Goal: Transaction & Acquisition: Purchase product/service

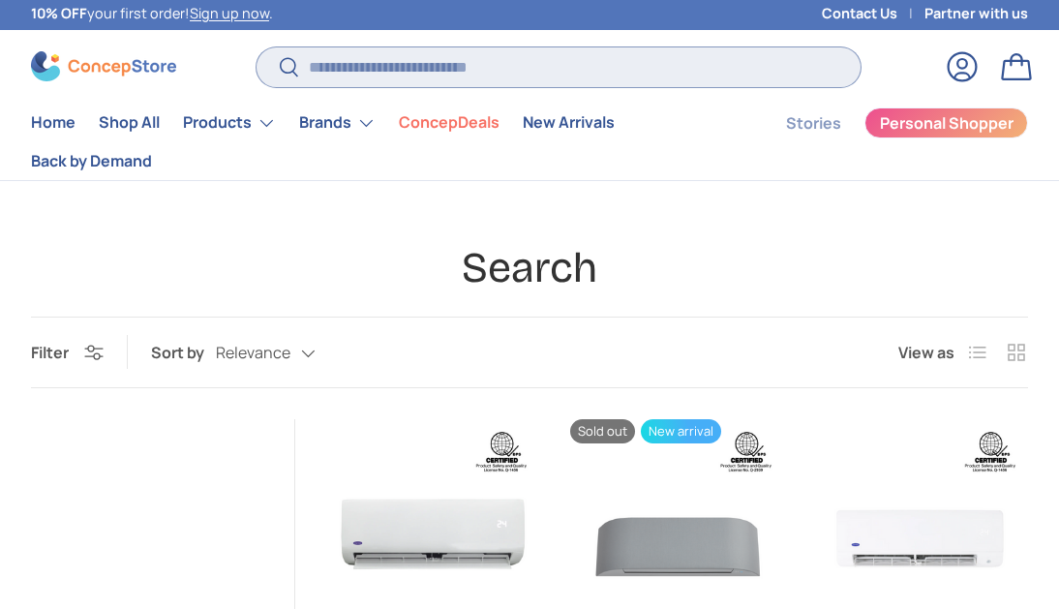
scroll to position [4, 0]
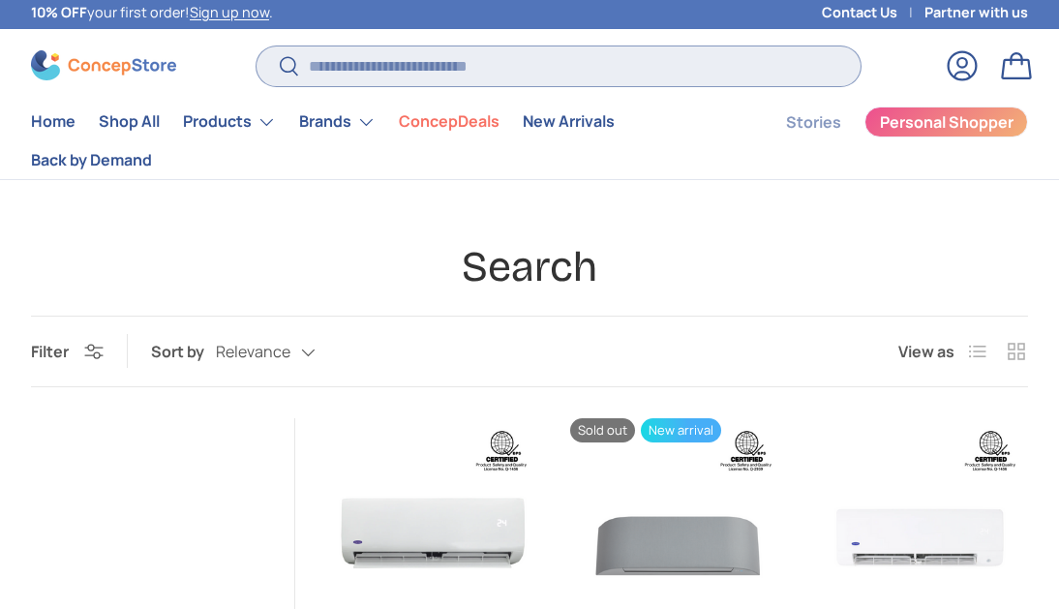
drag, startPoint x: 0, startPoint y: 0, endPoint x: 380, endPoint y: 66, distance: 386.0
click at [380, 66] on input "Search" at bounding box center [558, 66] width 604 height 40
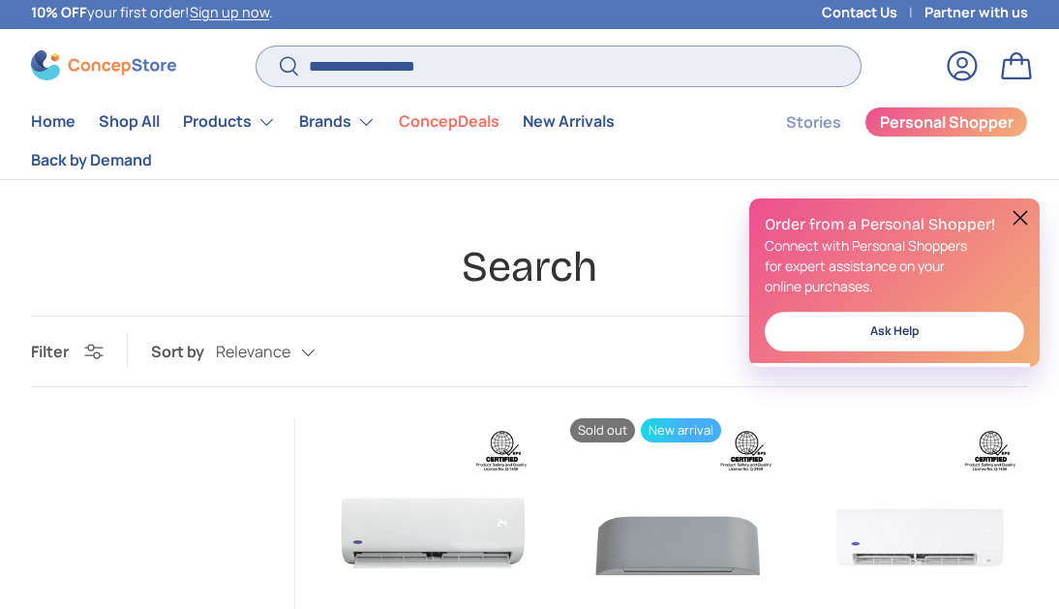
type input "**********"
click at [256, 45] on button "Search" at bounding box center [278, 67] width 44 height 45
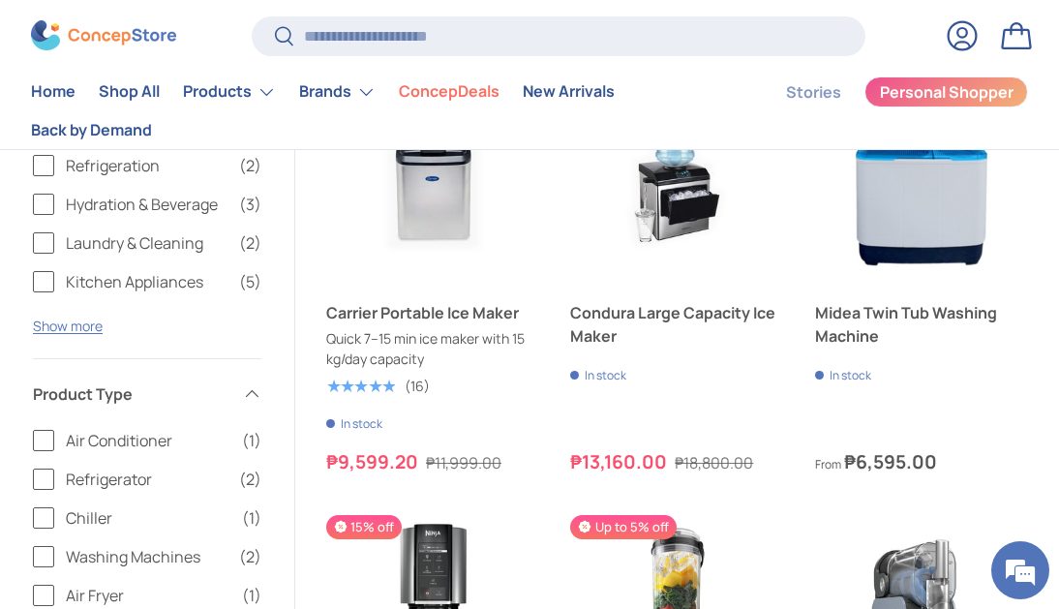
scroll to position [307, 0]
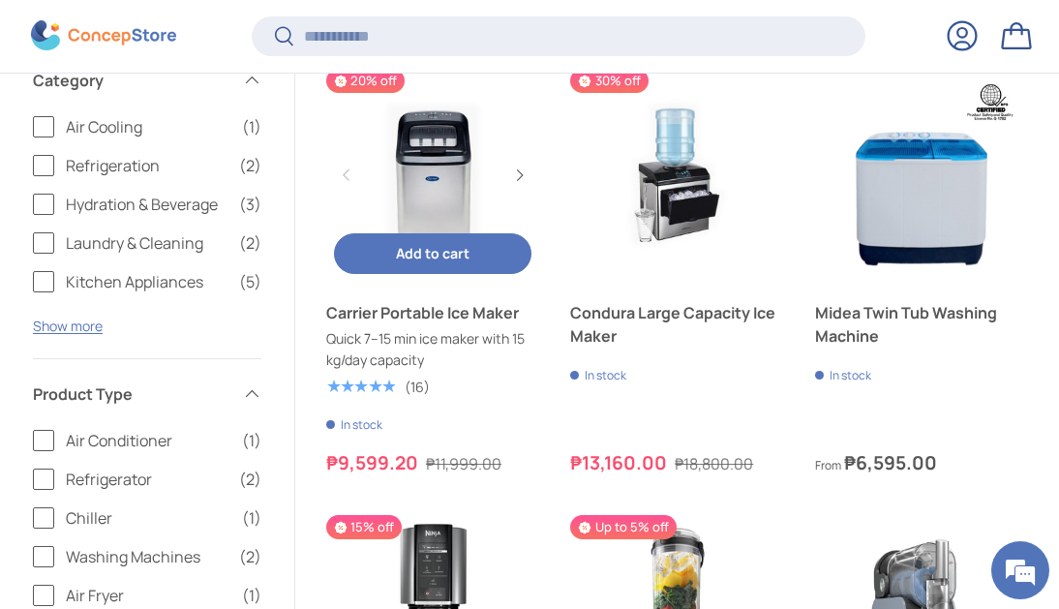
click at [390, 215] on link "Carrier Portable Ice Maker" at bounding box center [432, 175] width 213 height 213
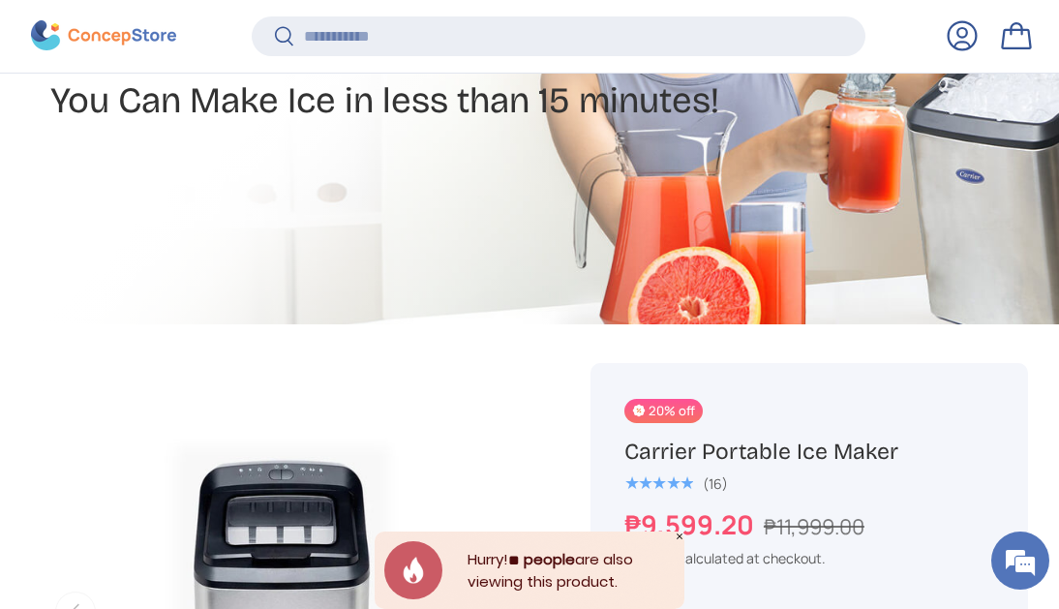
scroll to position [574, 0]
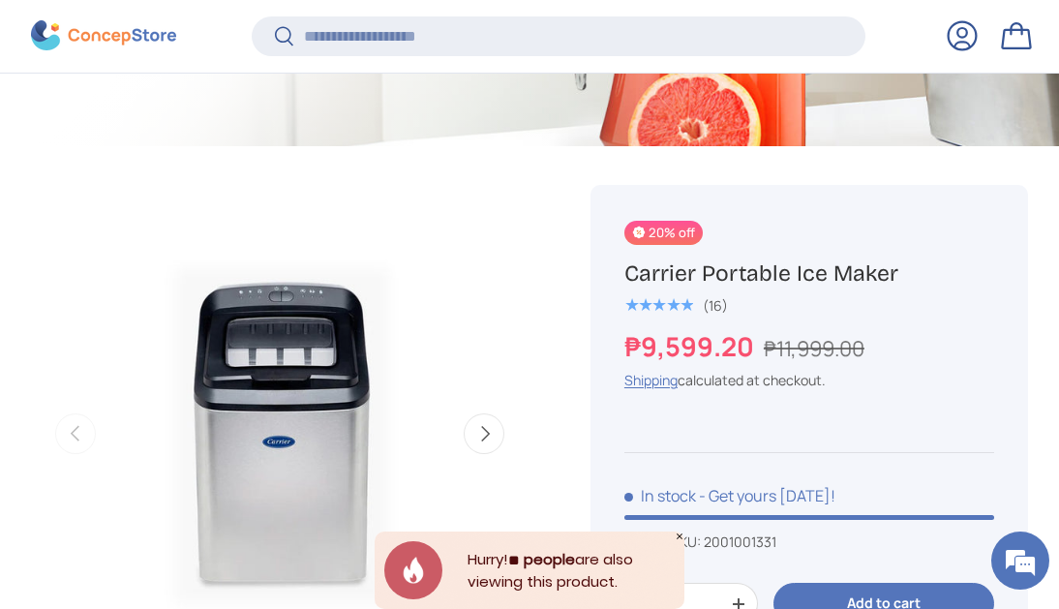
click at [290, 438] on img "Gallery Viewer" at bounding box center [279, 433] width 497 height 497
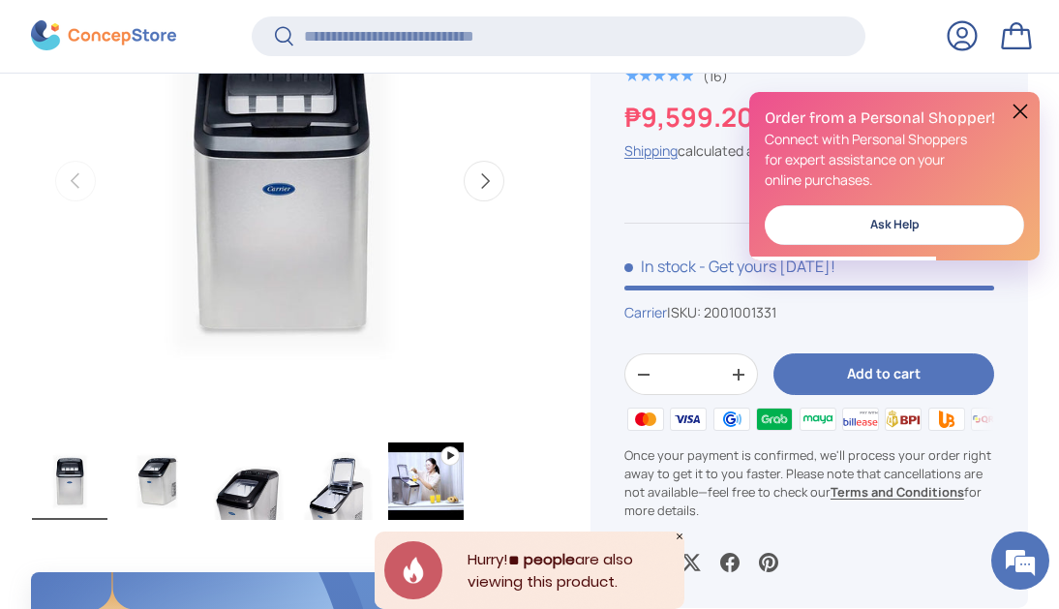
scroll to position [0, 0]
